Goal: Task Accomplishment & Management: Complete application form

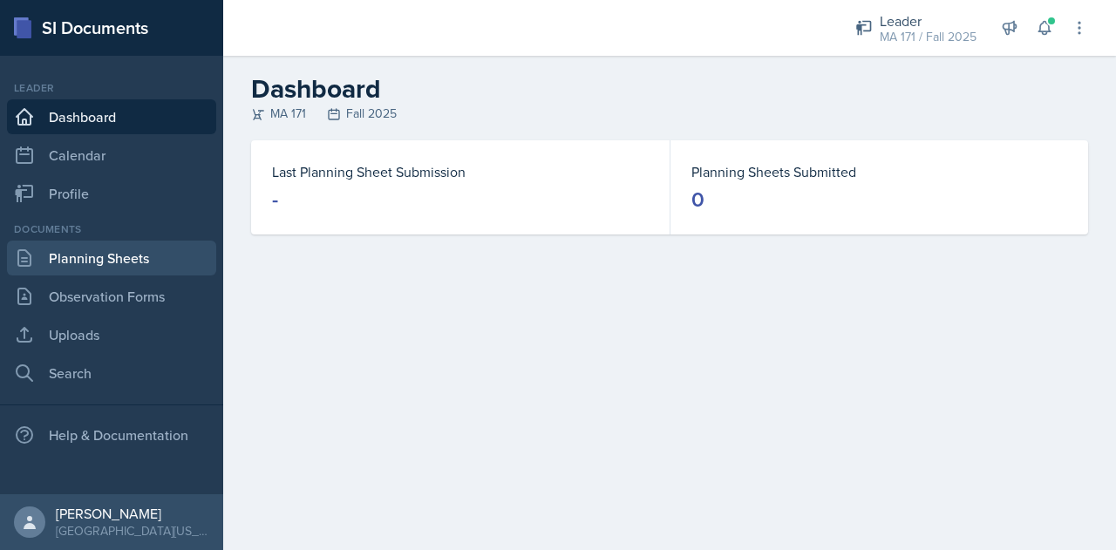
click at [158, 265] on link "Planning Sheets" at bounding box center [111, 258] width 209 height 35
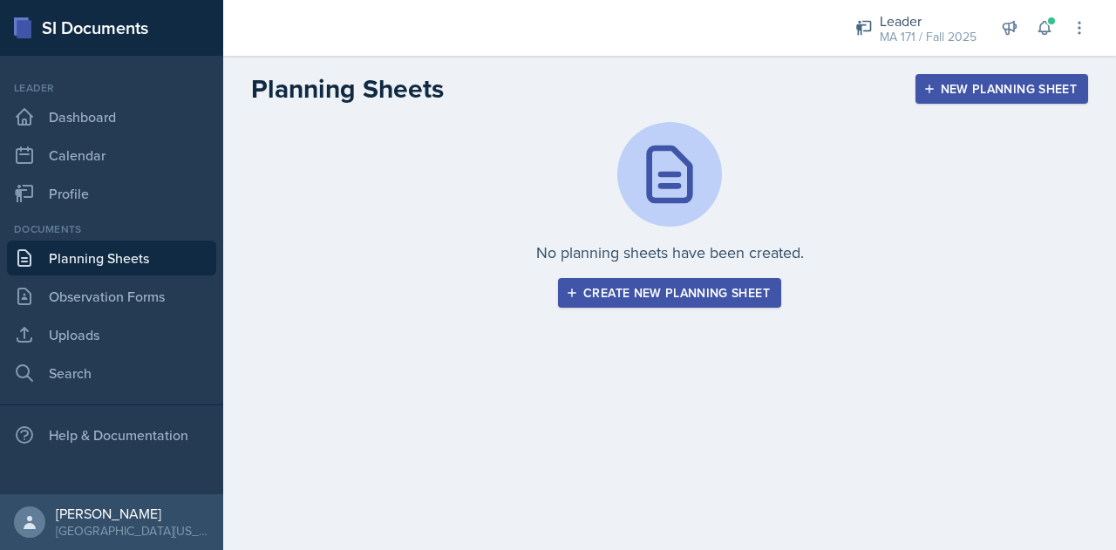
click at [691, 297] on div "Create new planning sheet" at bounding box center [669, 293] width 201 height 14
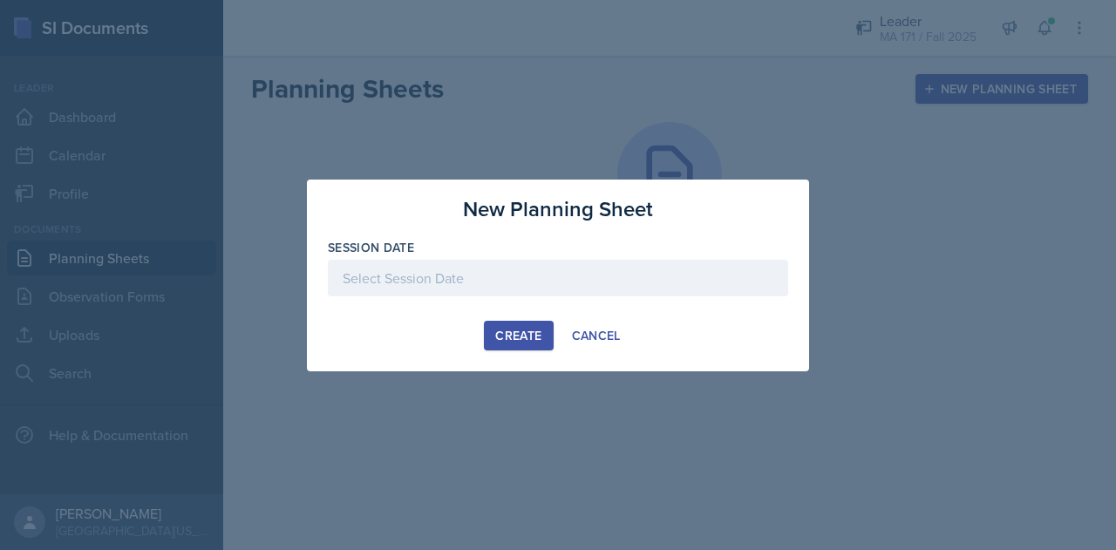
click at [406, 271] on div at bounding box center [558, 278] width 460 height 37
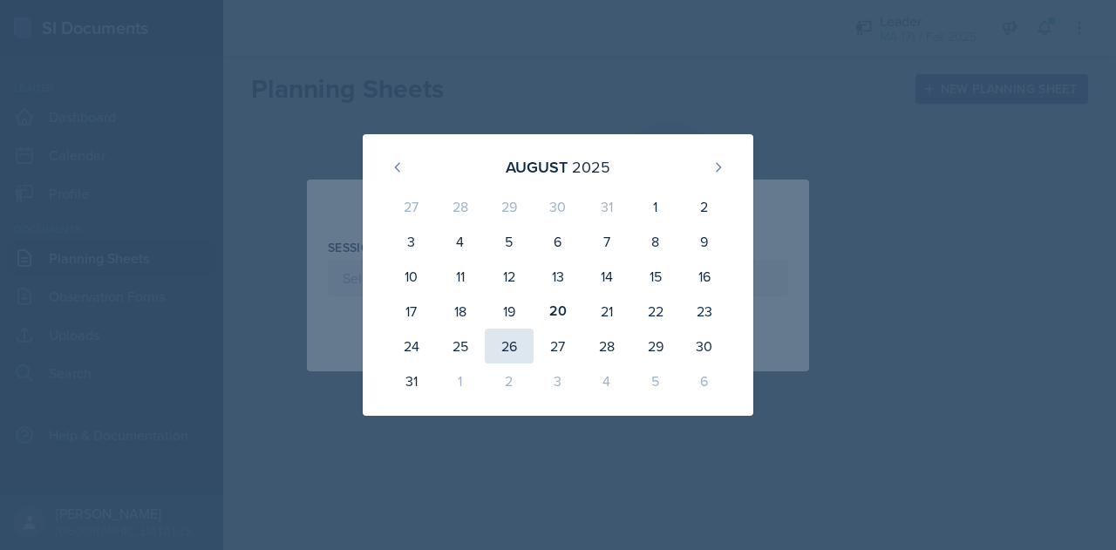
click at [515, 350] on div "26" at bounding box center [509, 346] width 49 height 35
type input "[DATE]"
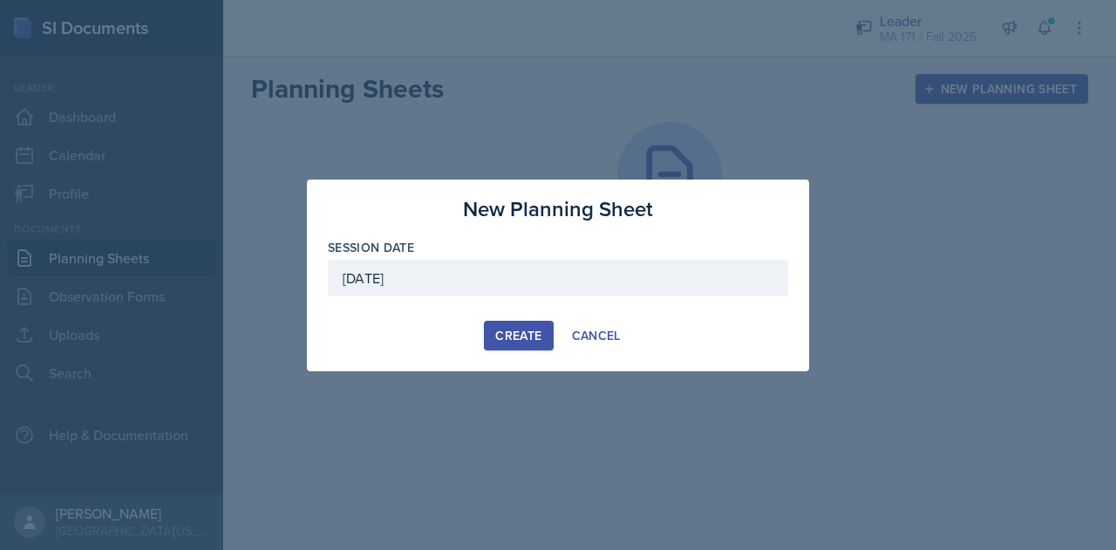
click at [534, 331] on div "Create" at bounding box center [518, 336] width 46 height 14
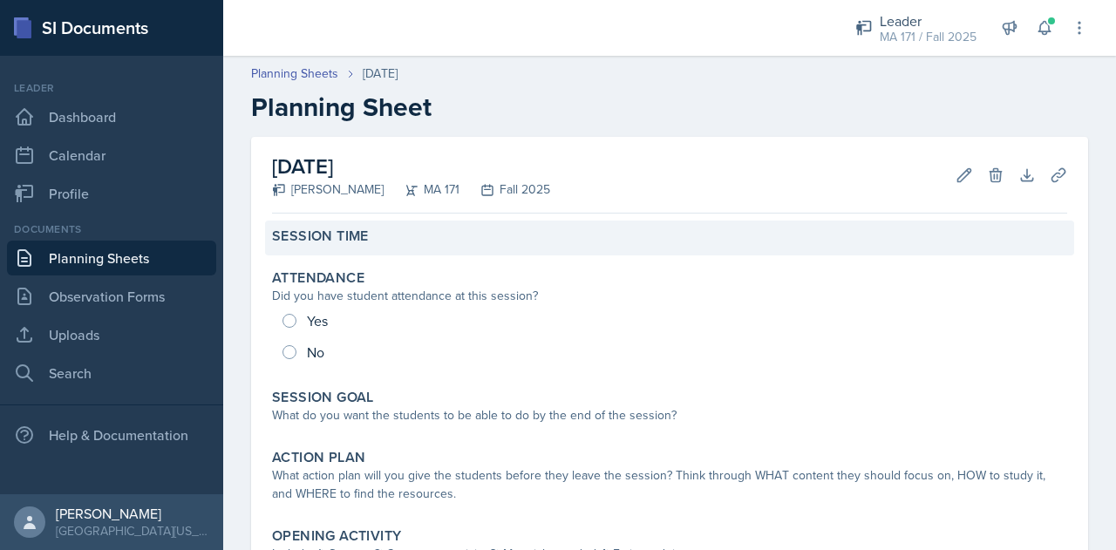
click at [474, 224] on div "Session Time" at bounding box center [669, 238] width 809 height 35
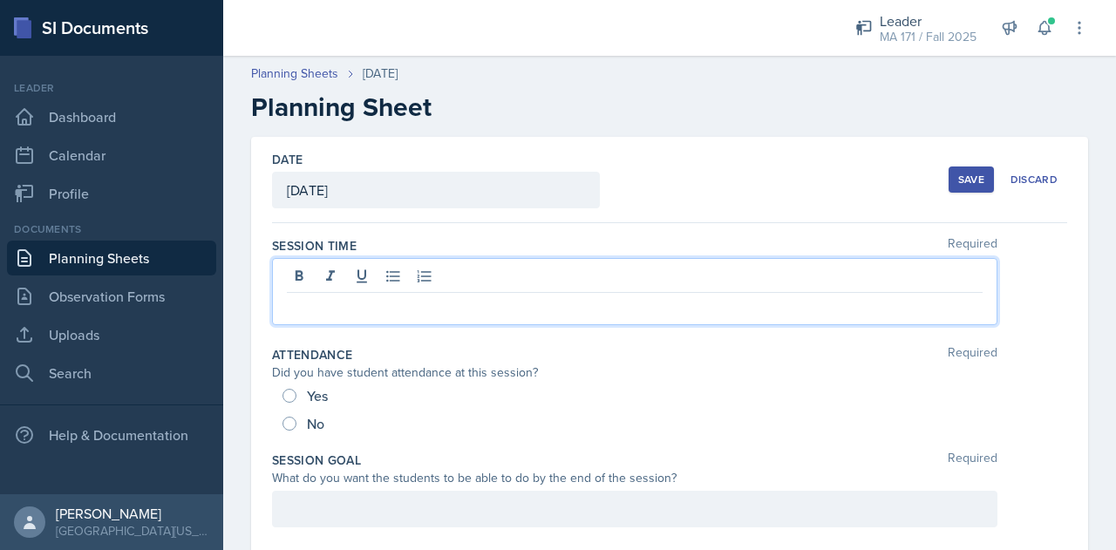
click at [473, 269] on div at bounding box center [635, 291] width 726 height 67
click at [421, 351] on div "Attendance Required" at bounding box center [669, 354] width 795 height 17
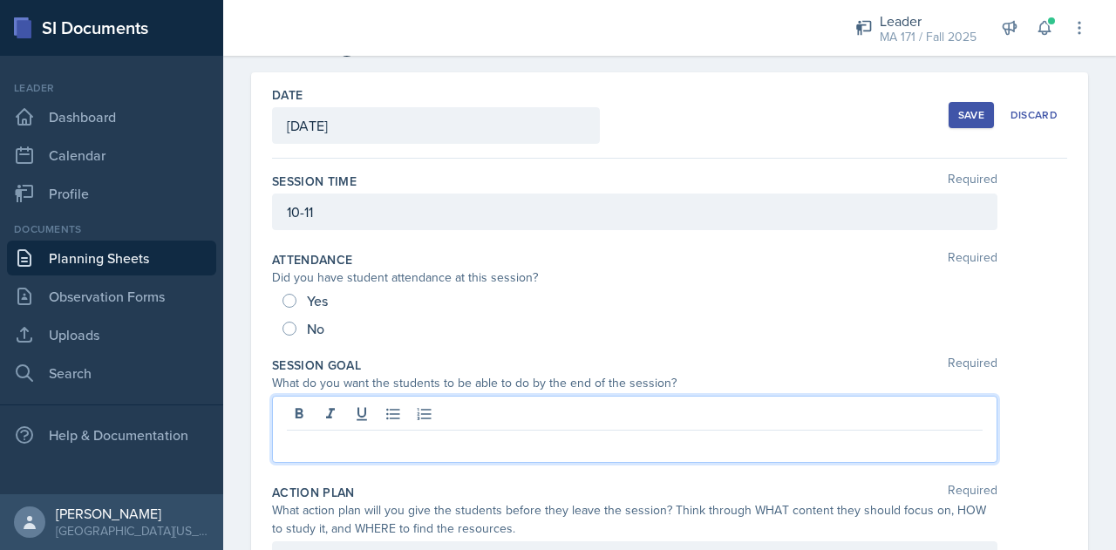
click at [340, 434] on p at bounding box center [635, 444] width 696 height 21
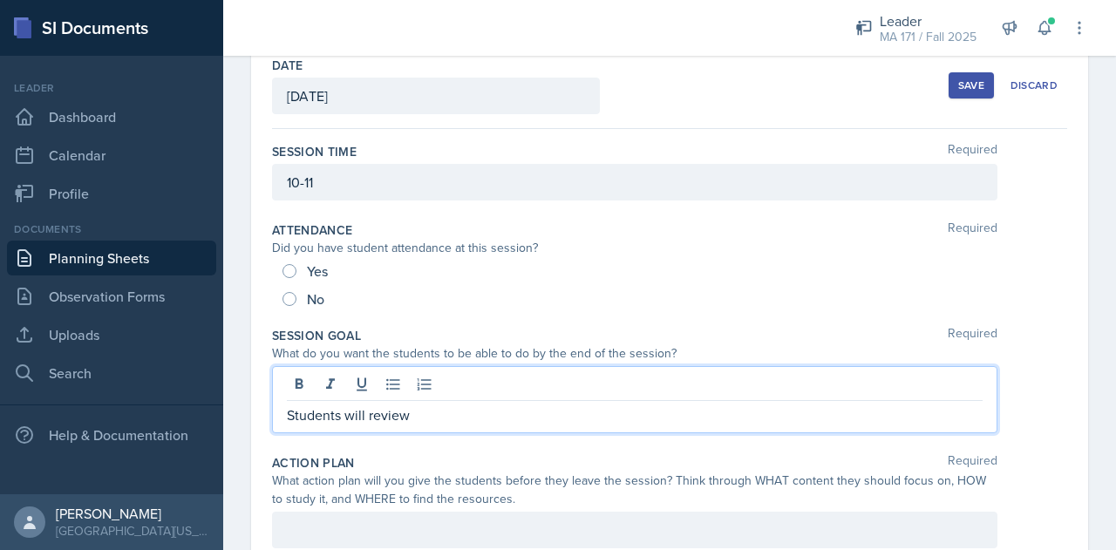
click at [425, 417] on p "Students will review" at bounding box center [635, 415] width 696 height 21
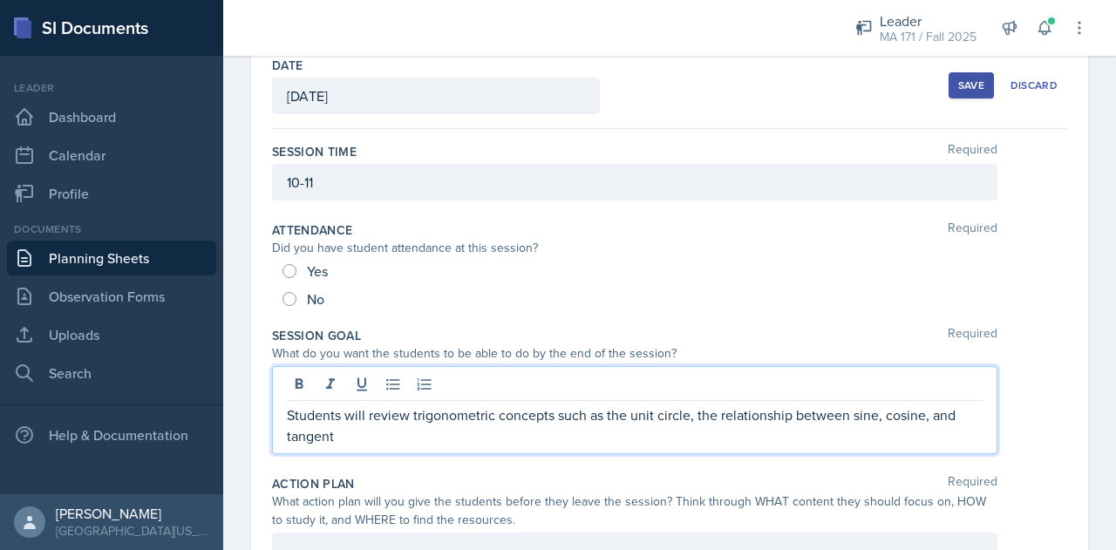
click at [694, 412] on p "Students will review trigonometric concepts such as the unit circle, the relati…" at bounding box center [635, 426] width 696 height 42
click at [665, 435] on p "Students will review trigonometric concepts such as the unit circle and the rel…" at bounding box center [635, 426] width 696 height 42
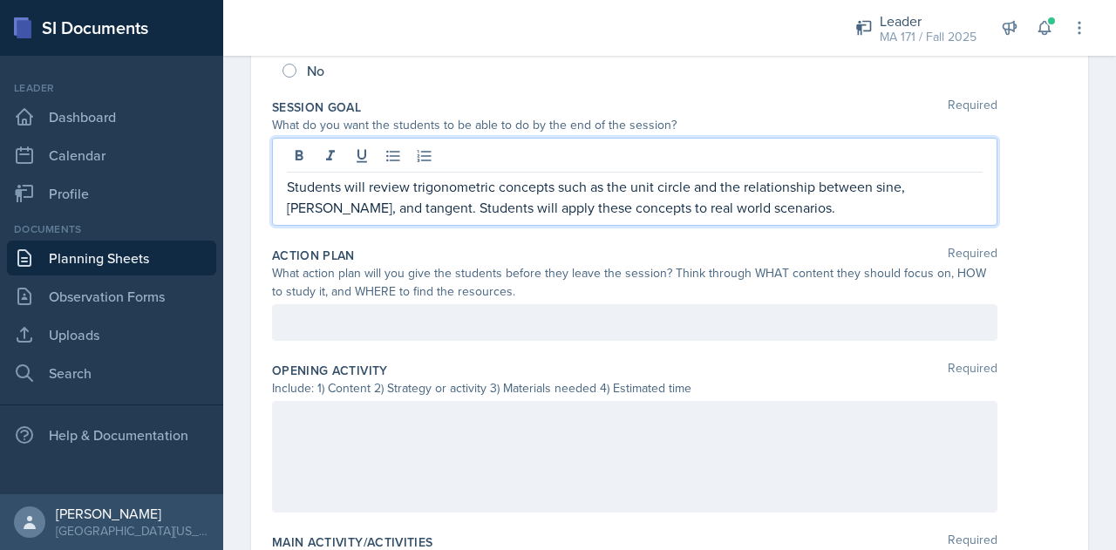
scroll to position [324, 0]
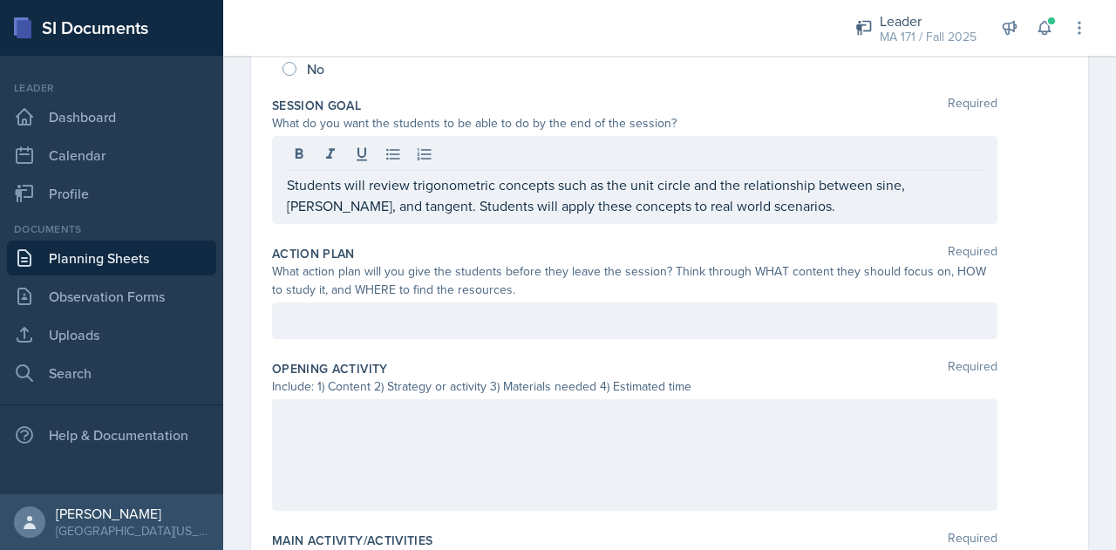
click at [611, 334] on div at bounding box center [635, 321] width 726 height 37
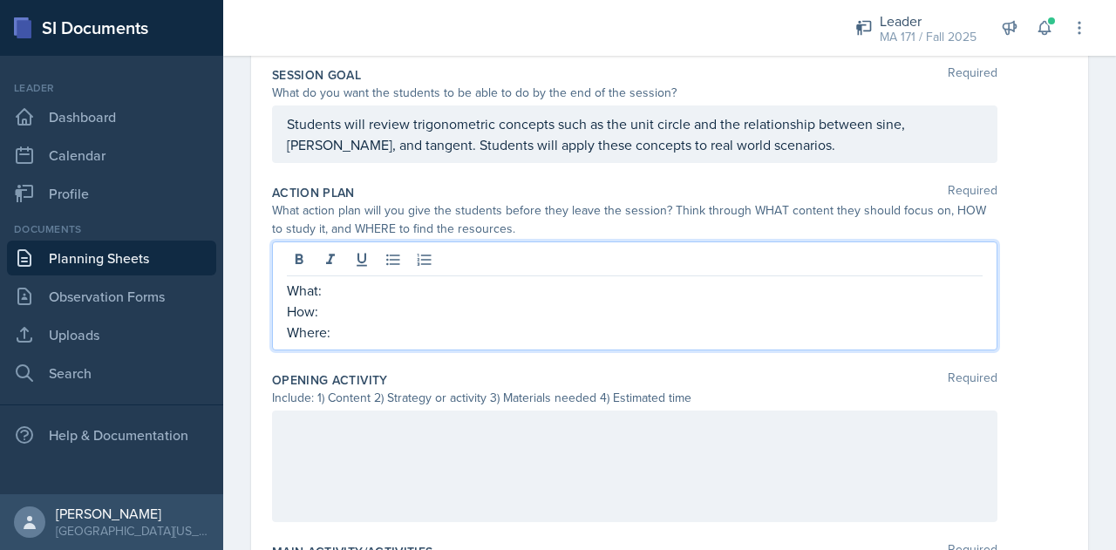
click at [419, 289] on p "What:" at bounding box center [635, 290] width 696 height 21
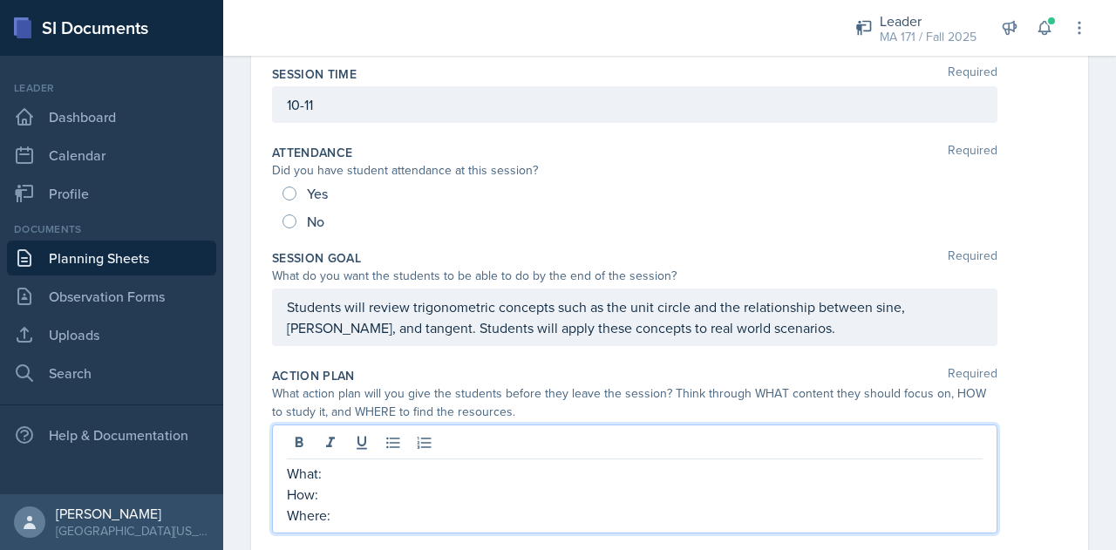
scroll to position [0, 0]
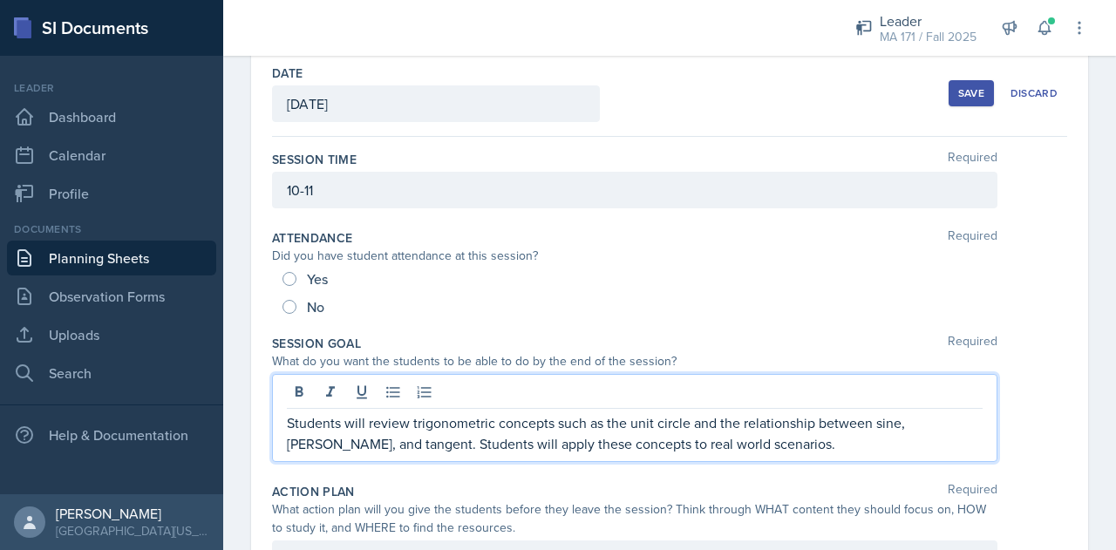
click at [515, 412] on p "Students will review trigonometric concepts such as the unit circle and the rel…" at bounding box center [635, 433] width 696 height 42
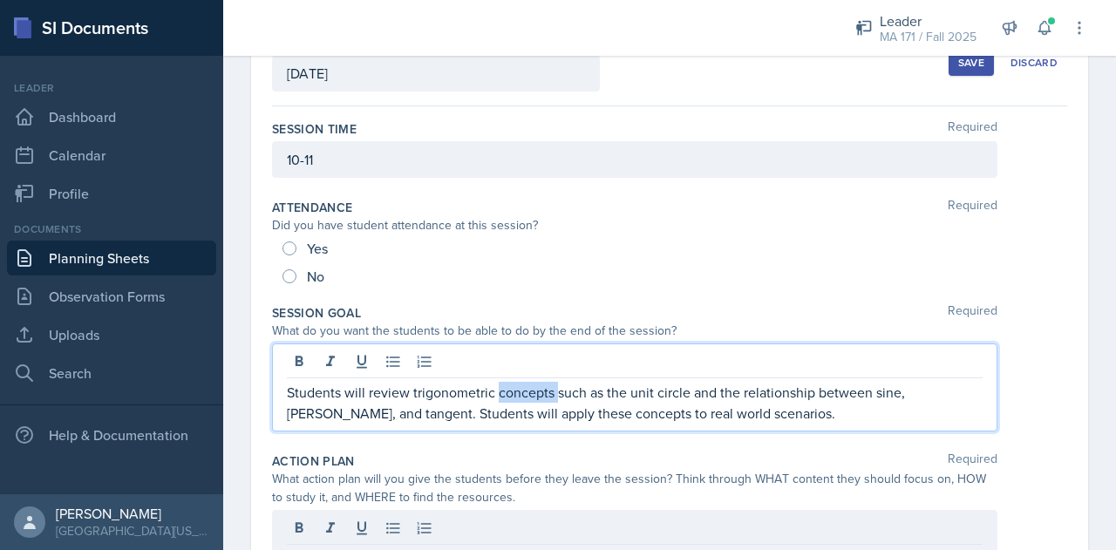
click at [515, 396] on p "Students will review trigonometric concepts such as the unit circle and the rel…" at bounding box center [635, 403] width 696 height 42
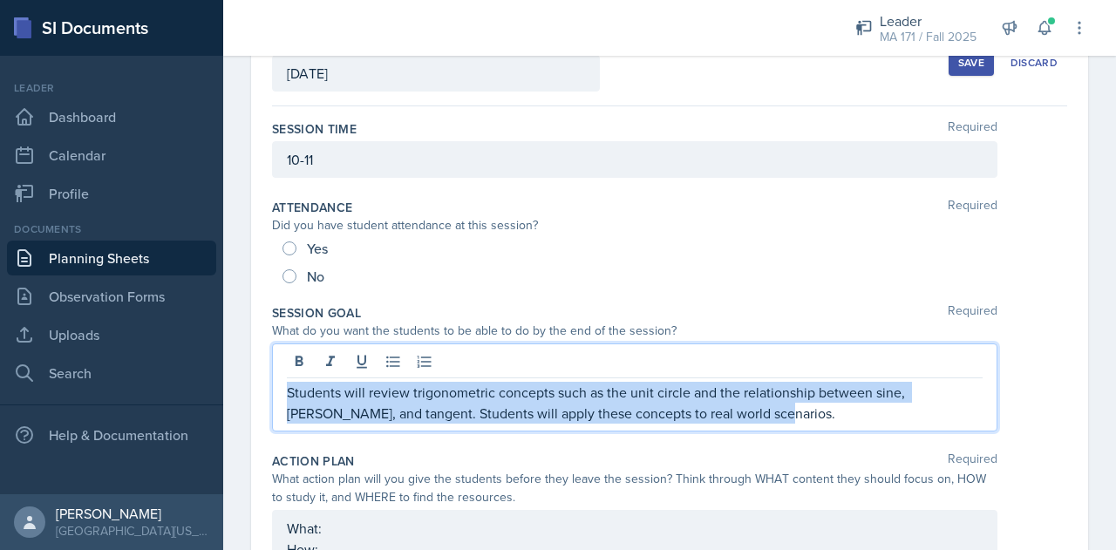
click at [515, 396] on p "Students will review trigonometric concepts such as the unit circle and the rel…" at bounding box center [635, 403] width 696 height 42
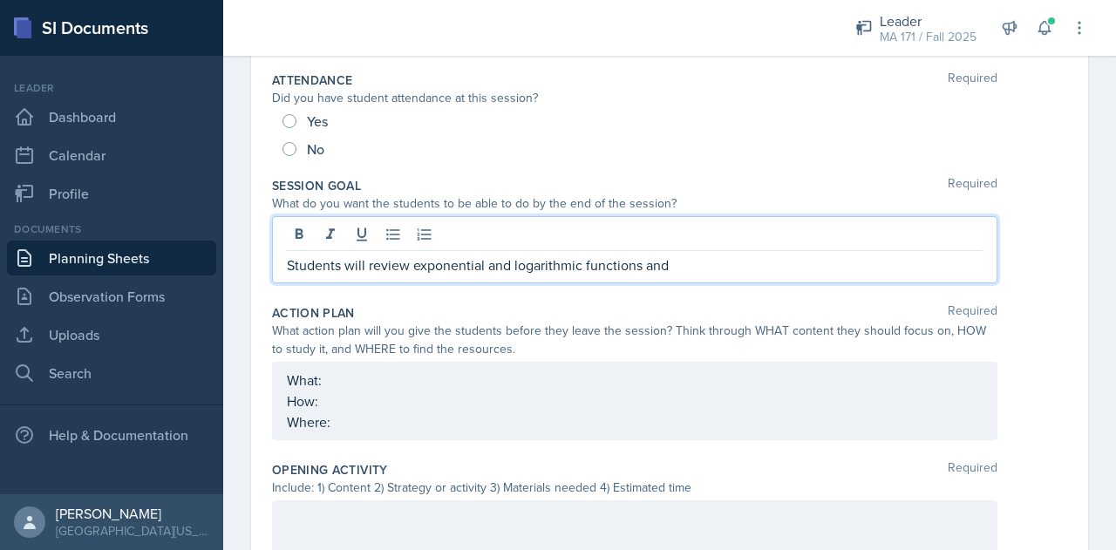
scroll to position [255, 0]
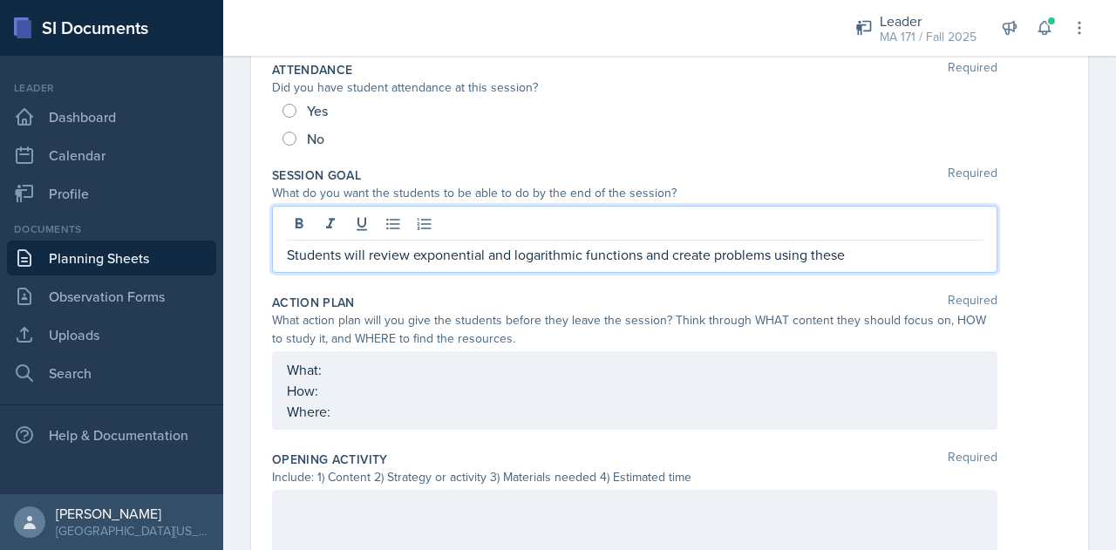
click at [640, 256] on p "Students will review exponential and logarithmic functions and create problems …" at bounding box center [635, 254] width 696 height 21
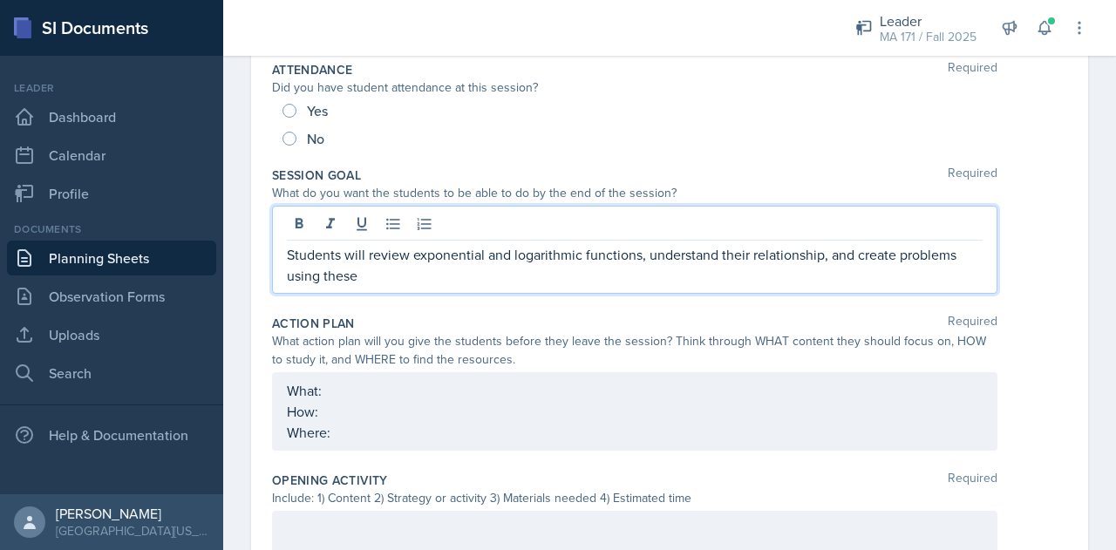
click at [521, 279] on p "Students will review exponential and logarithmic functions, understand their re…" at bounding box center [635, 265] width 696 height 42
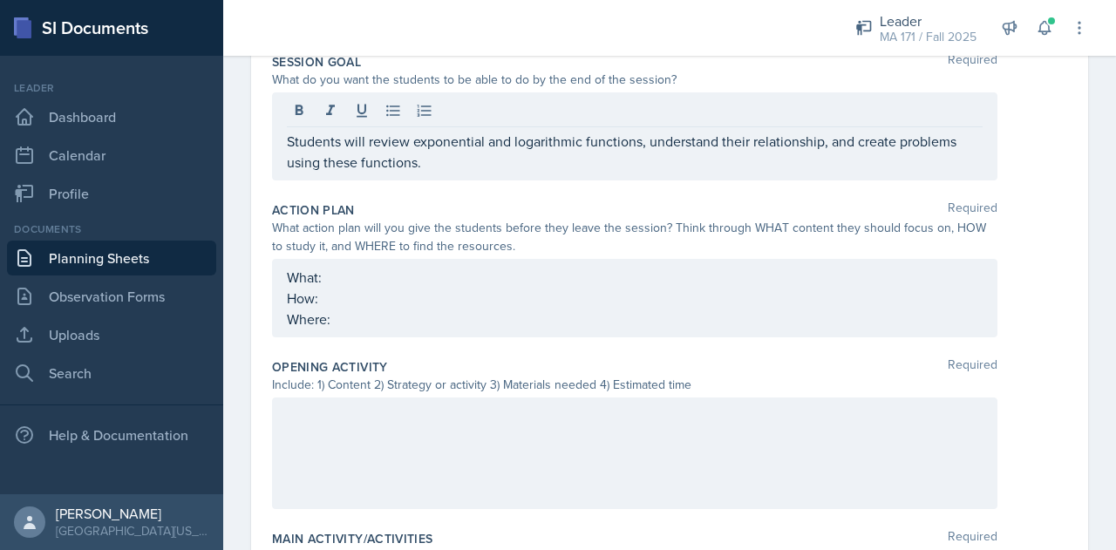
click at [462, 261] on div "What: How: Where:" at bounding box center [635, 298] width 726 height 78
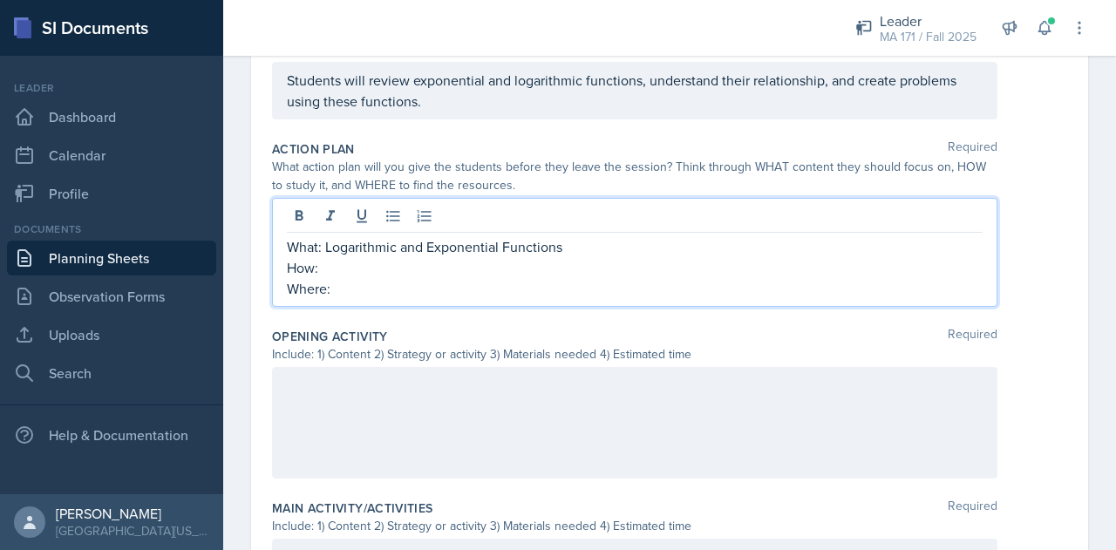
click at [478, 269] on p "How:" at bounding box center [635, 267] width 696 height 21
click at [515, 270] on p "How:" at bounding box center [635, 267] width 696 height 21
click at [515, 270] on p "How: Work through problems" at bounding box center [635, 267] width 696 height 21
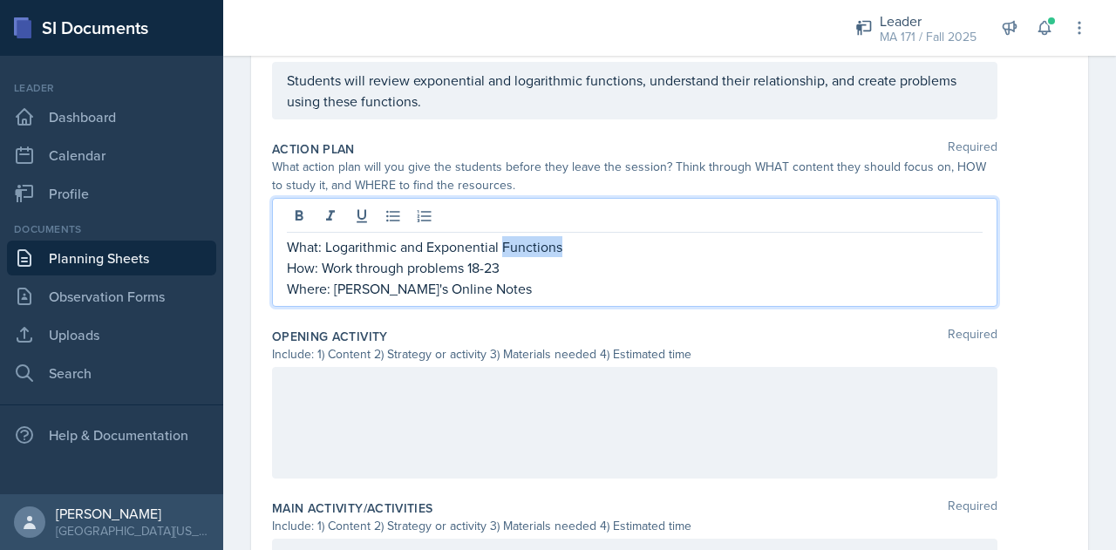
drag, startPoint x: 565, startPoint y: 240, endPoint x: 504, endPoint y: 239, distance: 61.1
click at [504, 239] on p "What: Logarithmic and Exponential Functions" at bounding box center [635, 246] width 696 height 21
click at [415, 424] on div at bounding box center [635, 423] width 726 height 112
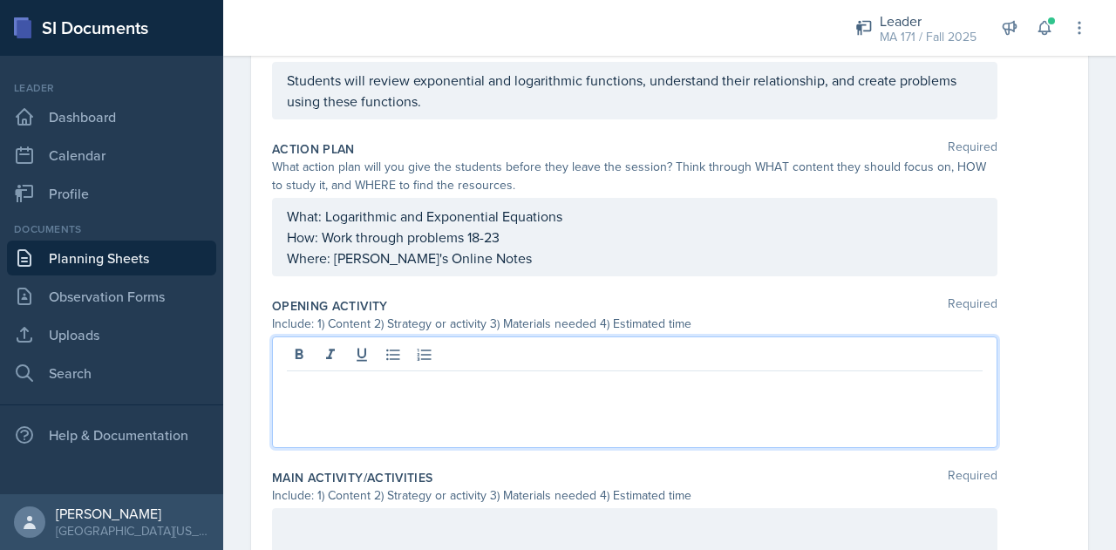
scroll to position [429, 0]
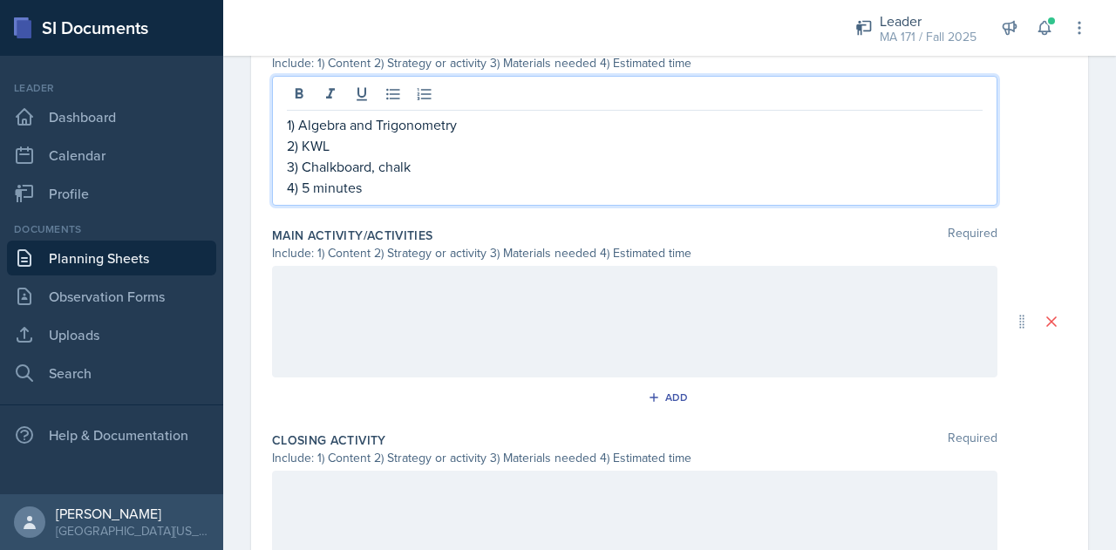
click at [380, 360] on div at bounding box center [635, 322] width 726 height 112
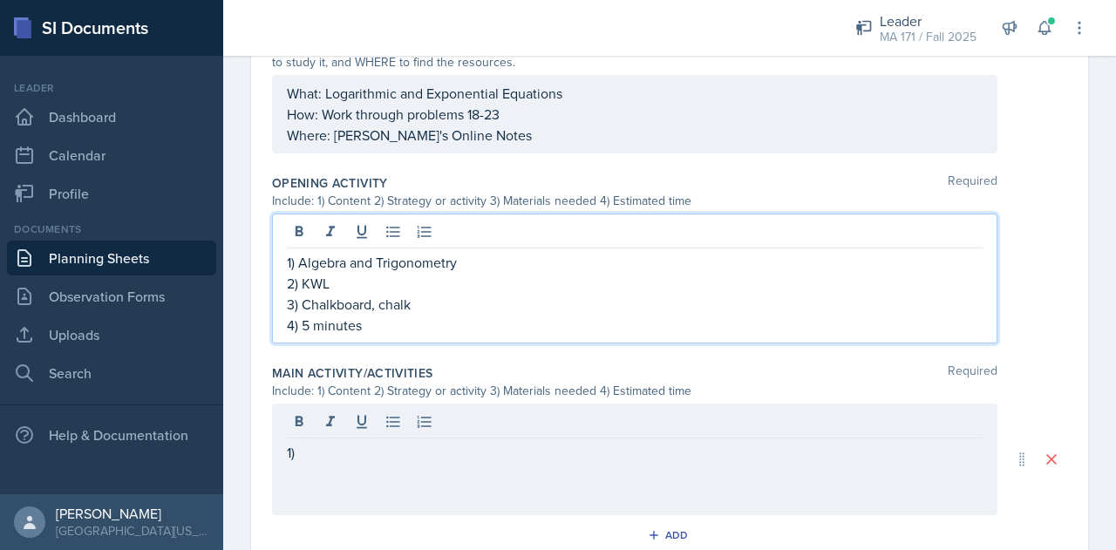
scroll to position [552, 0]
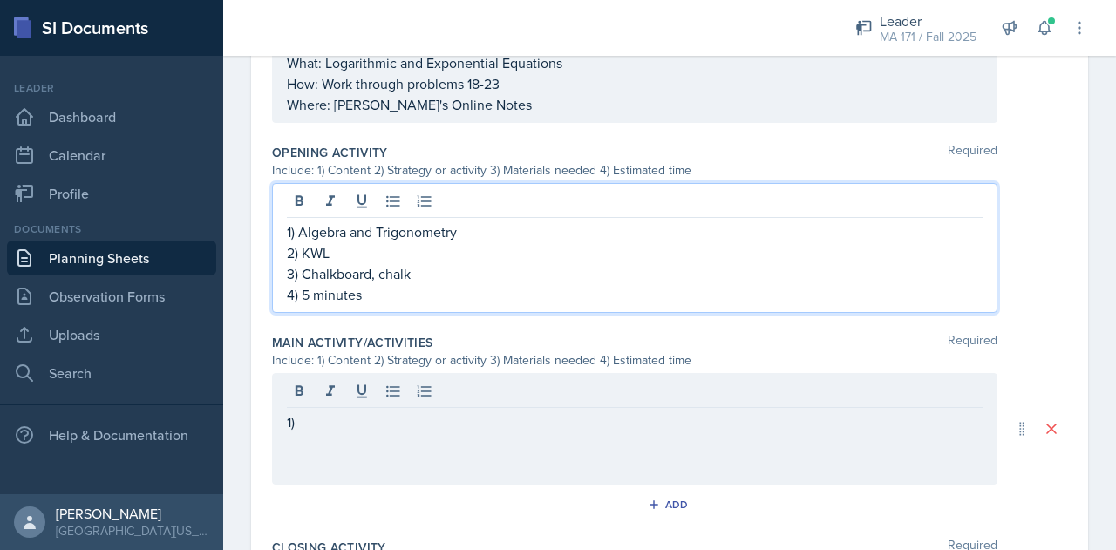
click at [374, 228] on p "1) Algebra and Trigonometry" at bounding box center [635, 232] width 696 height 21
click at [447, 231] on p "1) Algebra, Trigonometry" at bounding box center [635, 232] width 696 height 21
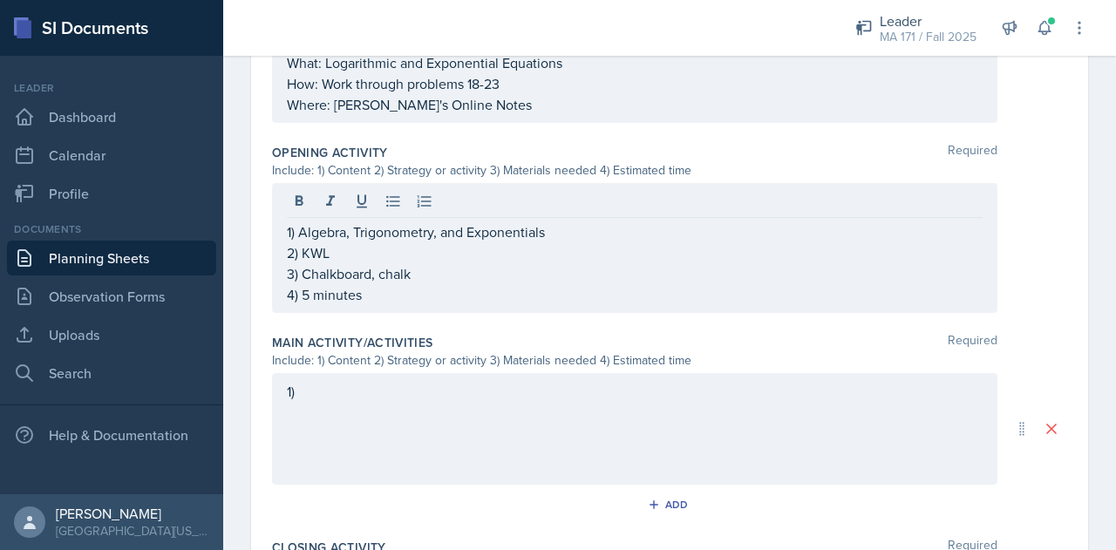
click at [421, 412] on div "1)" at bounding box center [635, 429] width 726 height 112
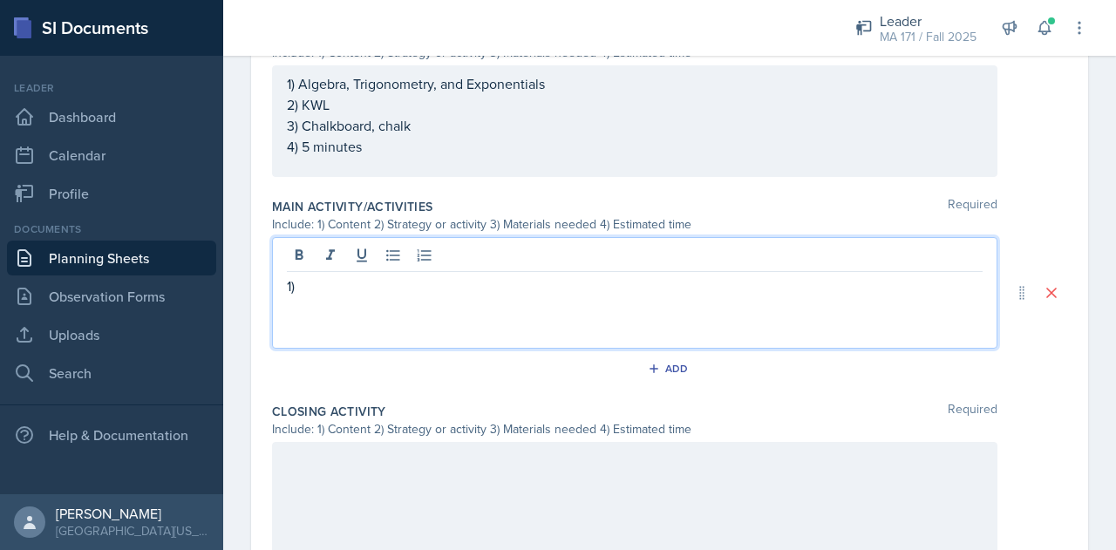
scroll to position [674, 0]
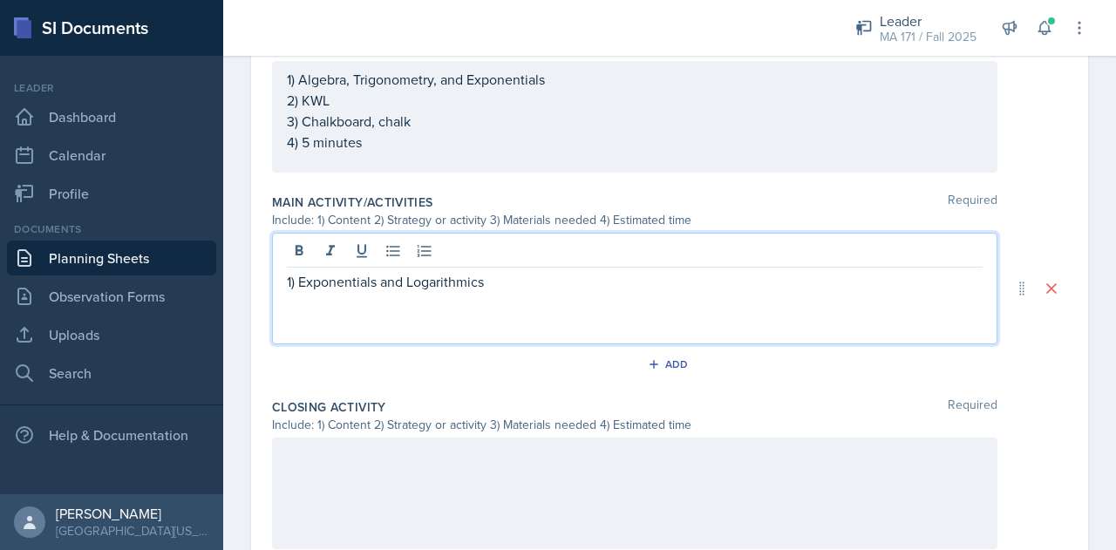
drag, startPoint x: 450, startPoint y: 276, endPoint x: 454, endPoint y: 318, distance: 42.1
click at [454, 318] on div "1) Exponentials and Logarithmics" at bounding box center [635, 289] width 726 height 112
click at [464, 317] on div "1) Exponentials and Logarithmics" at bounding box center [635, 289] width 726 height 112
click at [551, 292] on p at bounding box center [635, 302] width 696 height 21
click at [461, 317] on div "1) Exponentials and Logarithmics 2)" at bounding box center [635, 289] width 726 height 112
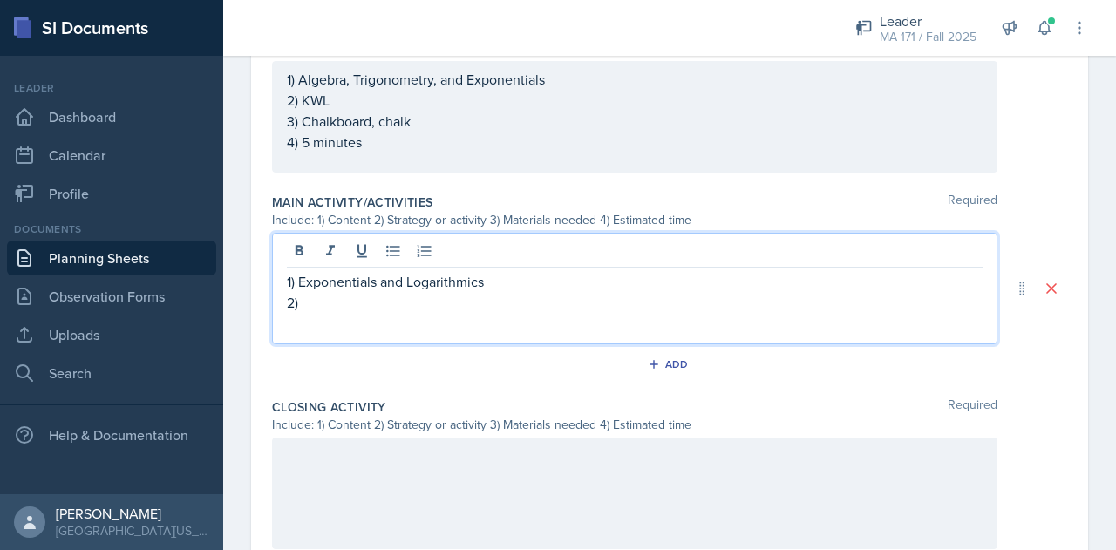
click at [440, 329] on div "1) Exponentials and Logarithmics 2)" at bounding box center [635, 289] width 726 height 112
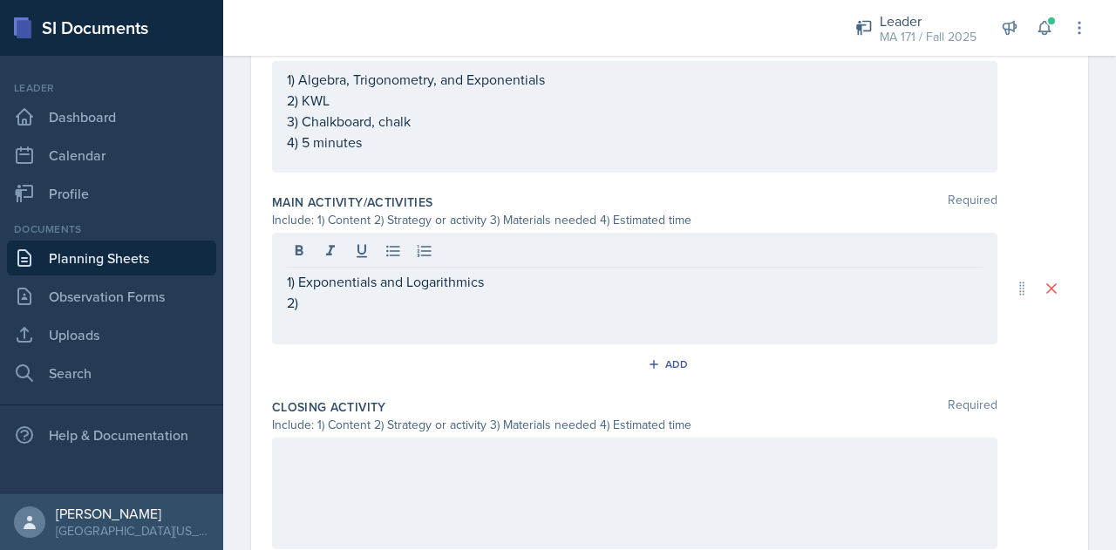
click at [410, 317] on div "1) Exponentials and Logarithmics 2)" at bounding box center [635, 289] width 726 height 112
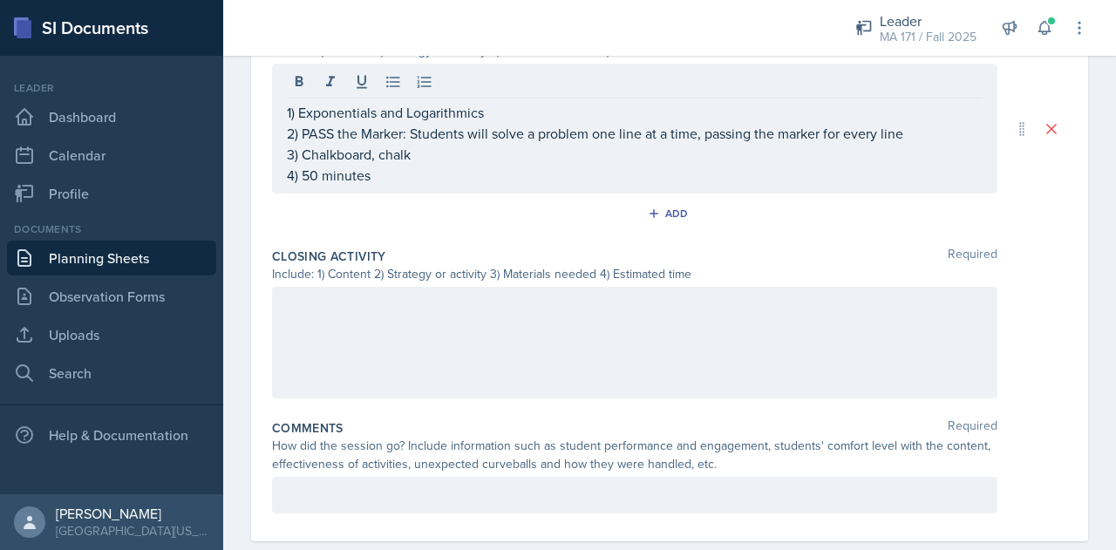
click at [373, 329] on div at bounding box center [635, 343] width 726 height 112
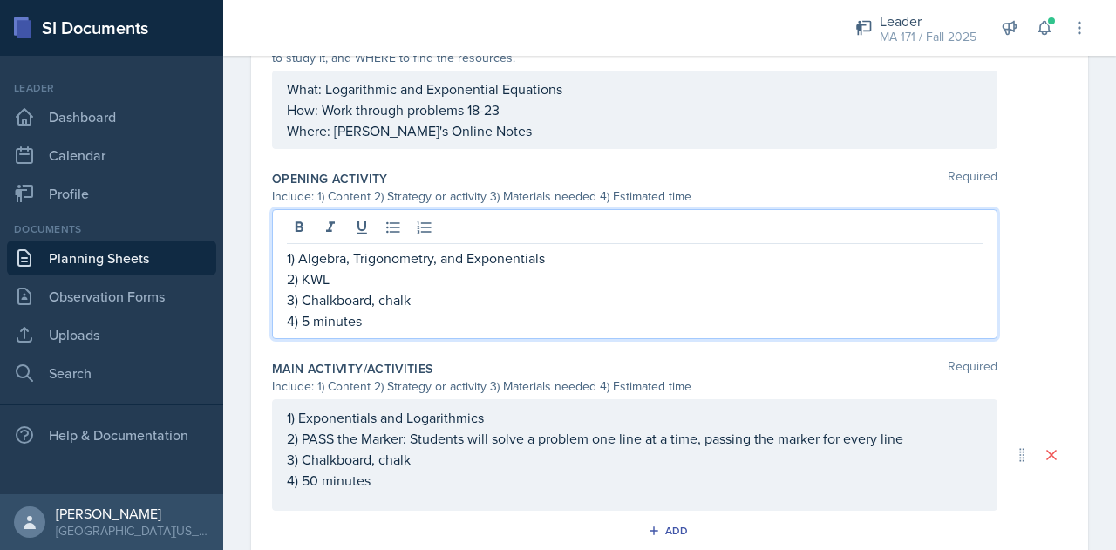
scroll to position [556, 0]
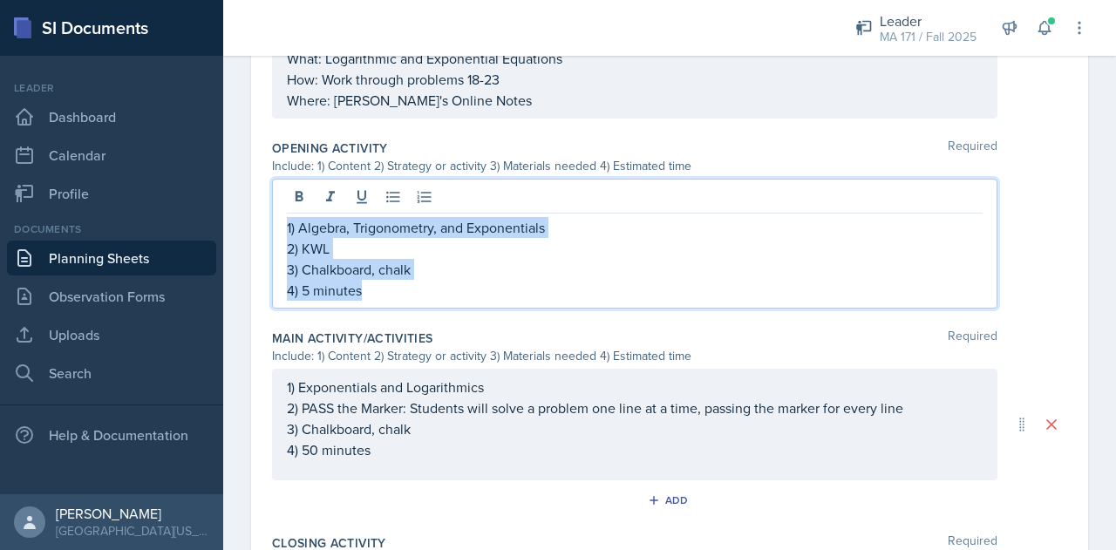
drag, startPoint x: 375, startPoint y: 291, endPoint x: 286, endPoint y: 229, distance: 108.4
click at [286, 229] on div "1) Algebra, Trigonometry, and Exponentials 2) KWL 3) Chalkboard, chalk 4) 5 min…" at bounding box center [635, 244] width 726 height 130
copy div "1) Algebra, Trigonometry, and Exponentials 2) KWL 3) Chalkboard, chalk 4) 5 min…"
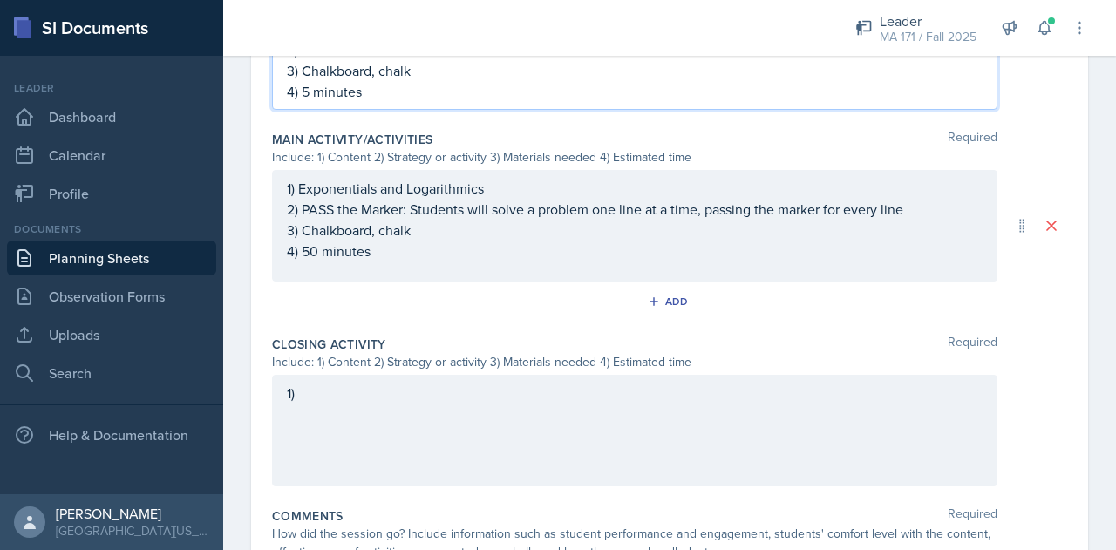
click at [366, 474] on div "1)" at bounding box center [635, 431] width 726 height 112
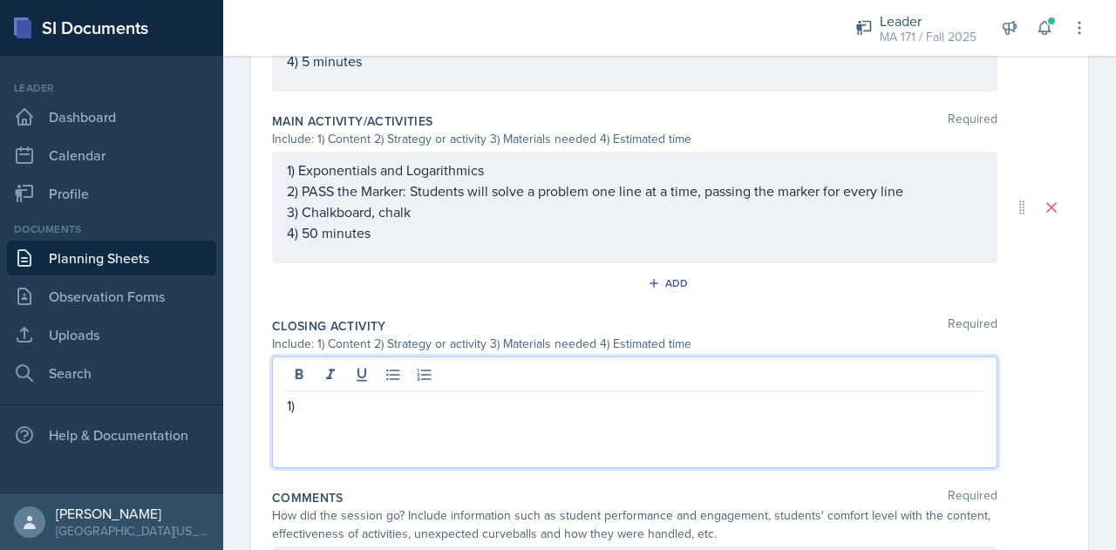
scroll to position [755, 0]
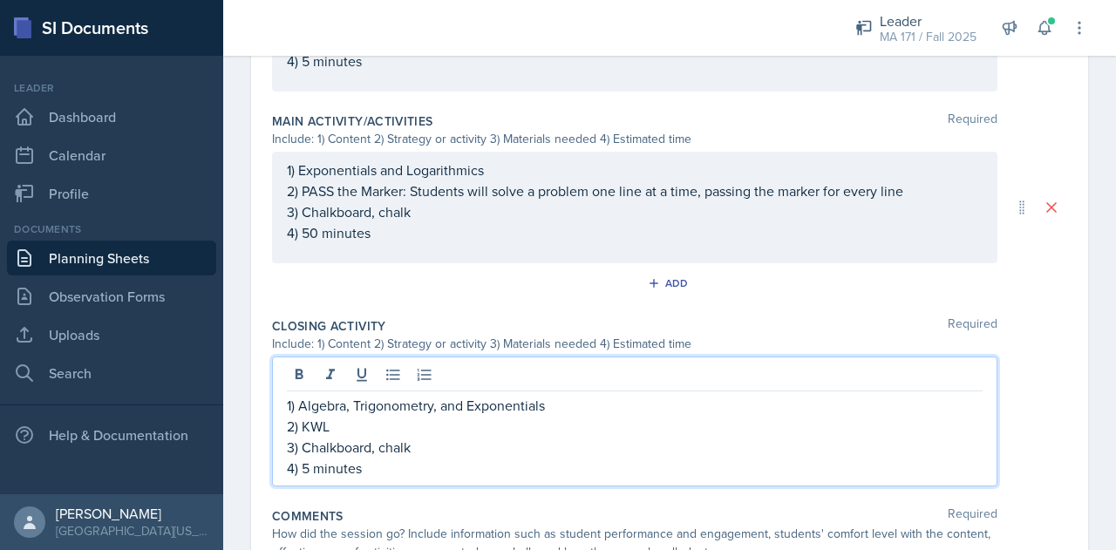
click at [358, 432] on p "2) KWL" at bounding box center [635, 426] width 696 height 21
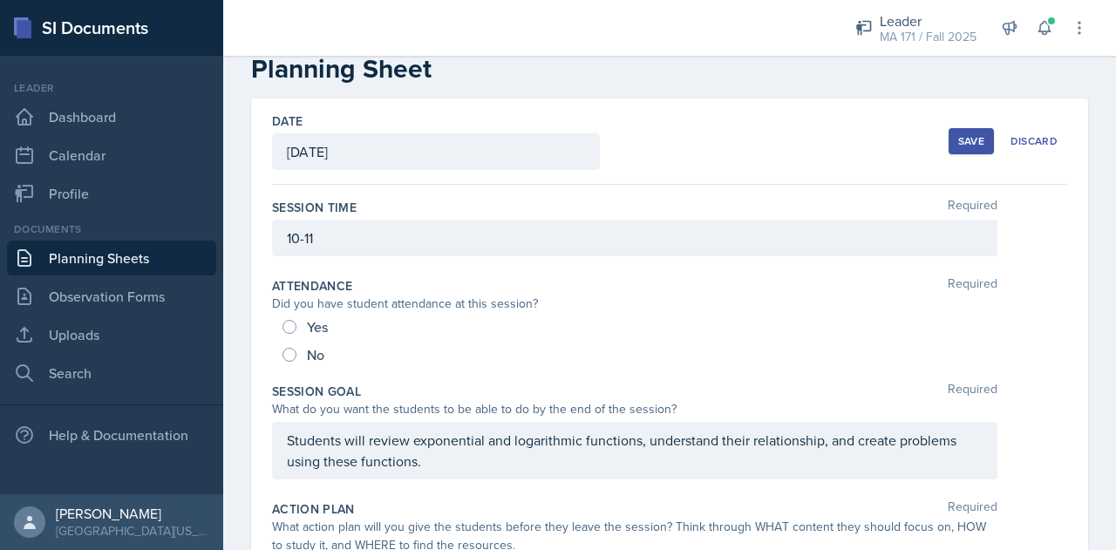
scroll to position [0, 0]
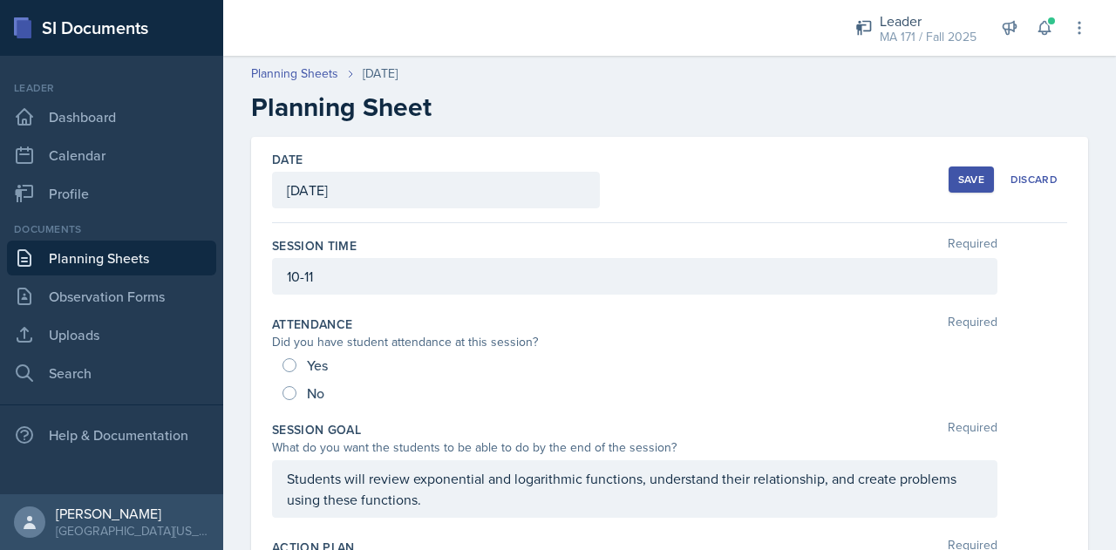
click at [959, 181] on div "Save" at bounding box center [971, 180] width 26 height 14
